Goal: Check status: Check status

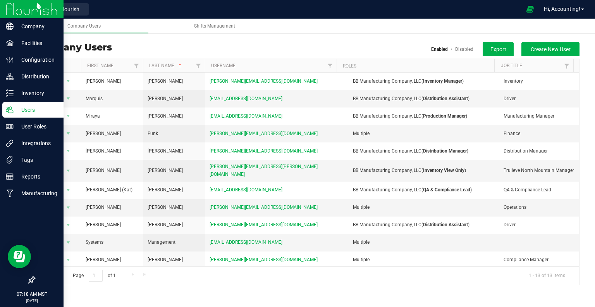
click at [30, 11] on img at bounding box center [32, 9] width 52 height 18
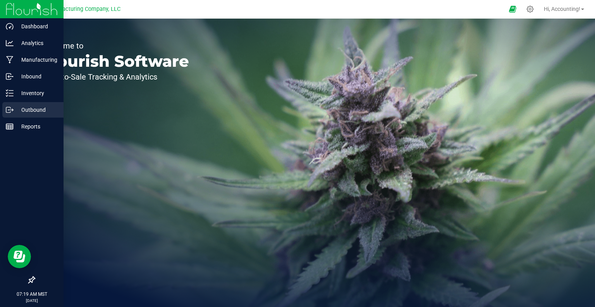
click at [40, 107] on p "Outbound" at bounding box center [37, 109] width 47 height 9
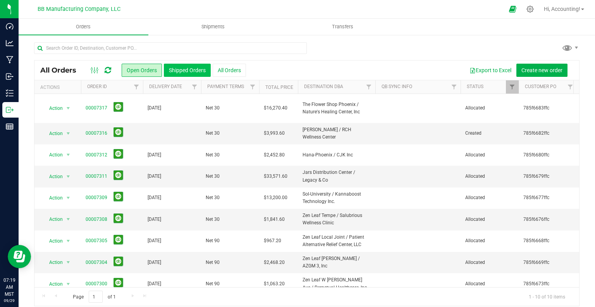
click at [206, 64] on button "Shipped Orders" at bounding box center [187, 70] width 47 height 13
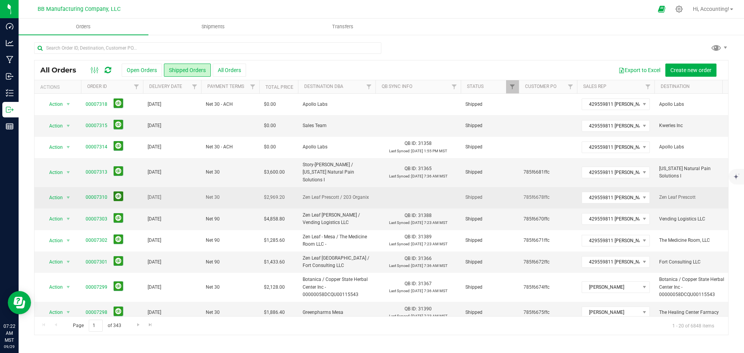
click at [120, 191] on button at bounding box center [119, 196] width 10 height 10
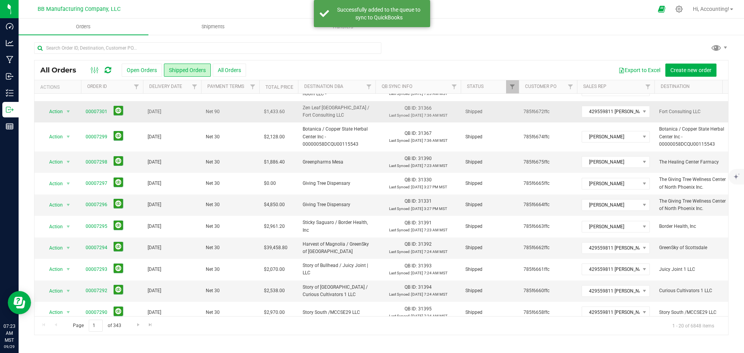
scroll to position [220, 0]
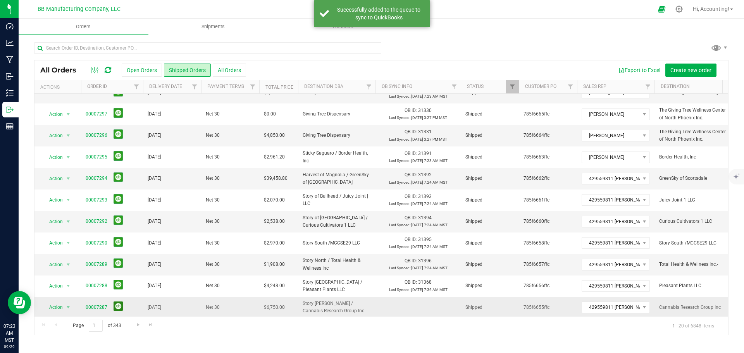
click at [121, 302] on button at bounding box center [119, 307] width 10 height 10
click at [135, 306] on span "Go to the next page" at bounding box center [138, 325] width 6 height 6
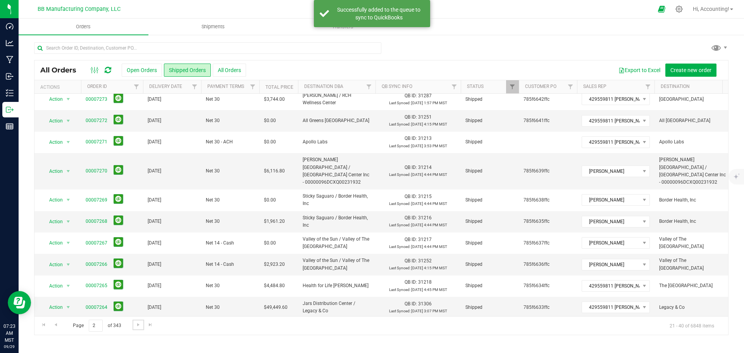
scroll to position [0, 0]
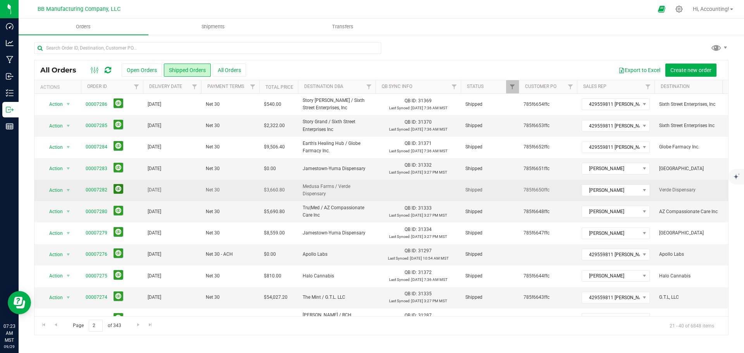
click at [114, 187] on button at bounding box center [119, 189] width 10 height 10
click at [55, 306] on span "Go to the previous page" at bounding box center [56, 325] width 6 height 6
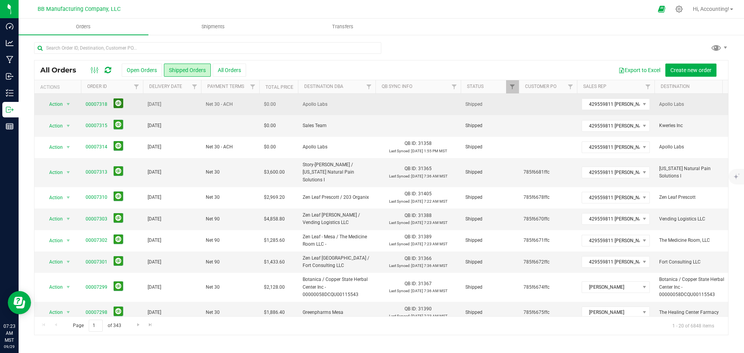
click at [114, 106] on button at bounding box center [119, 103] width 10 height 10
